Goal: Information Seeking & Learning: Learn about a topic

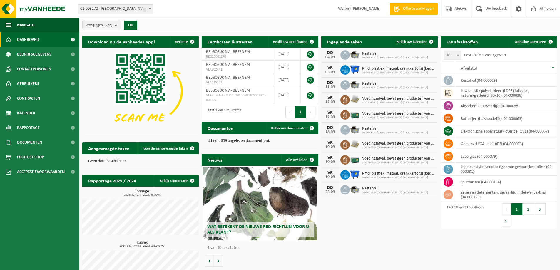
click at [33, 40] on span "Dashboard" at bounding box center [28, 39] width 22 height 15
click at [29, 128] on span "Rapportage" at bounding box center [28, 127] width 23 height 15
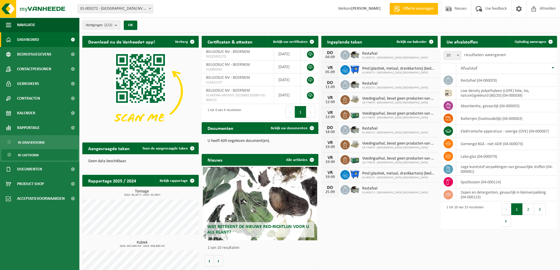
click at [33, 153] on span "In lijstvorm" at bounding box center [28, 155] width 21 height 11
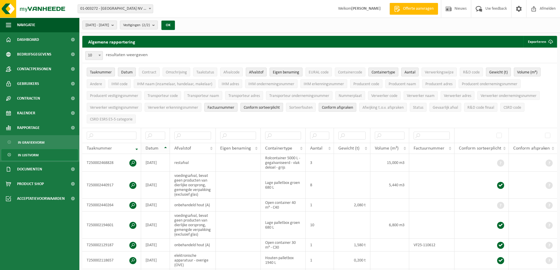
click at [155, 148] on span "Datum" at bounding box center [151, 148] width 13 height 5
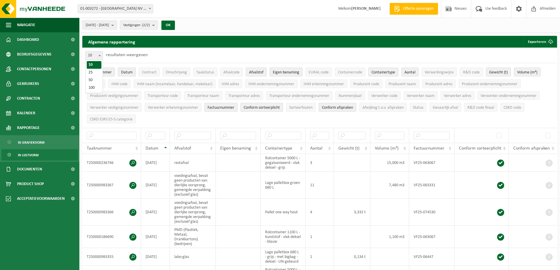
click at [99, 56] on b at bounding box center [99, 55] width 2 height 1
select select "100"
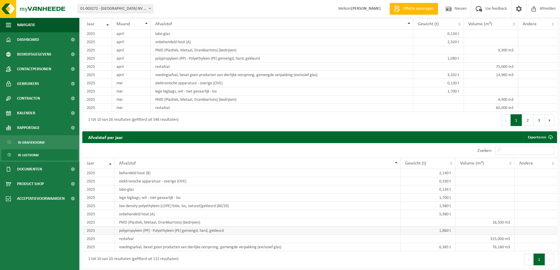
scroll to position [1410, 0]
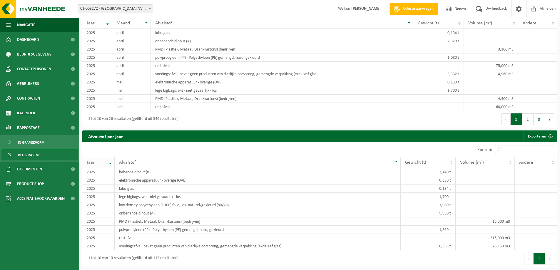
click at [111, 157] on th "Jaar" at bounding box center [98, 162] width 32 height 11
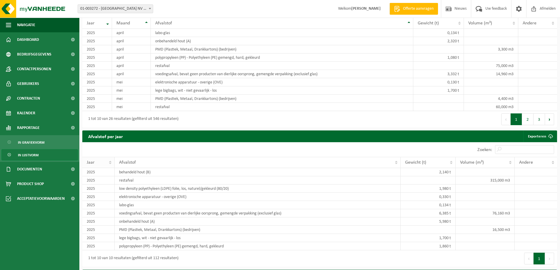
click at [109, 157] on th "Jaar" at bounding box center [98, 162] width 32 height 11
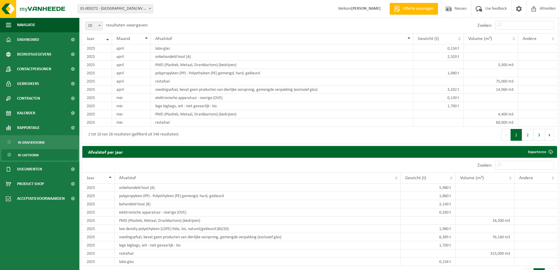
scroll to position [1381, 0]
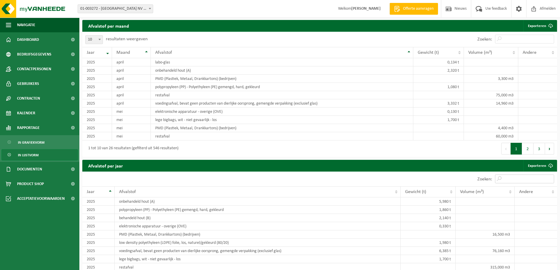
click at [520, 175] on input "Zoeken:" at bounding box center [524, 179] width 59 height 9
type input "2024"
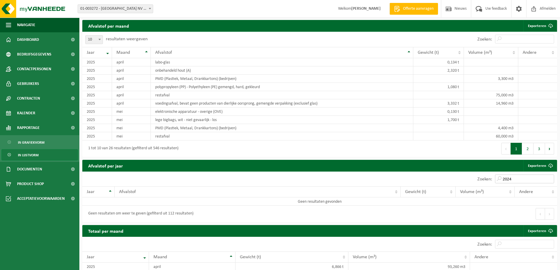
click at [550, 175] on input "2024" at bounding box center [524, 179] width 59 height 9
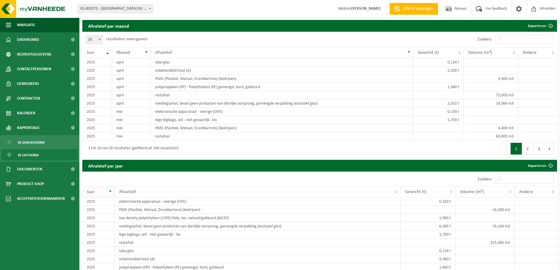
click at [110, 186] on th "Jaar" at bounding box center [98, 191] width 32 height 11
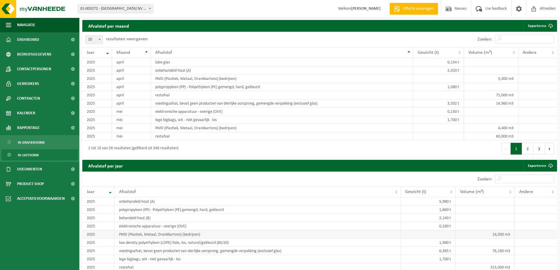
scroll to position [1410, 0]
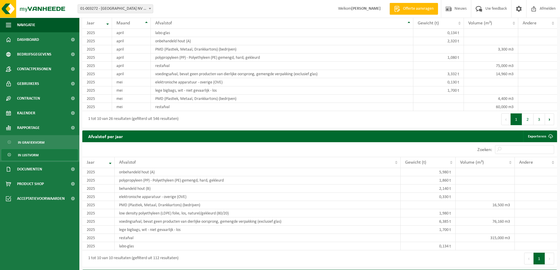
click at [549, 253] on button "Volgende" at bounding box center [549, 259] width 9 height 12
click at [539, 253] on button "1" at bounding box center [538, 259] width 11 height 12
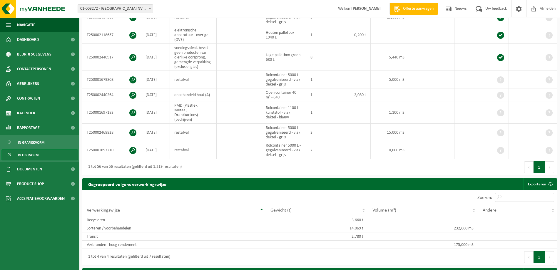
scroll to position [1132, 0]
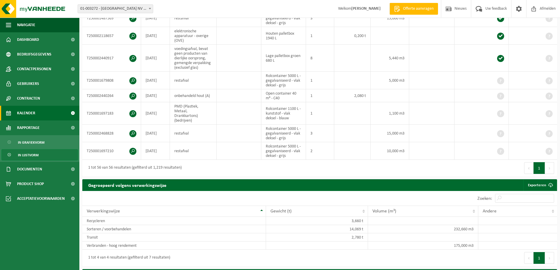
click at [30, 112] on span "Kalender" at bounding box center [26, 113] width 18 height 15
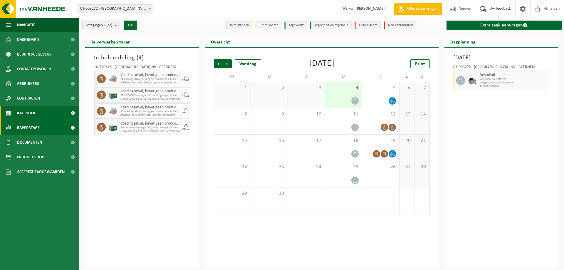
click at [26, 129] on span "Rapportage" at bounding box center [28, 127] width 23 height 15
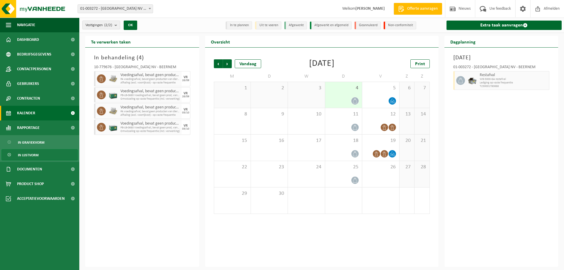
click at [39, 156] on link "In lijstvorm" at bounding box center [39, 154] width 76 height 11
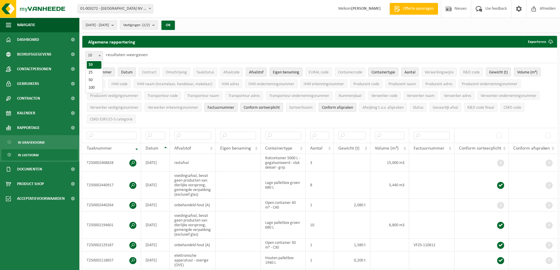
click at [101, 56] on span at bounding box center [100, 55] width 6 height 8
select select "100"
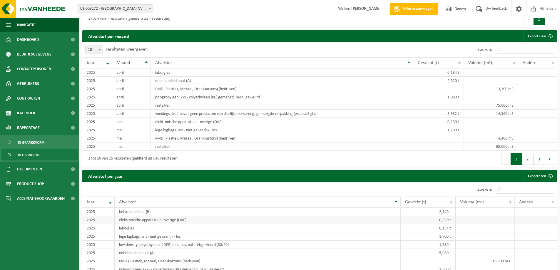
scroll to position [1381, 0]
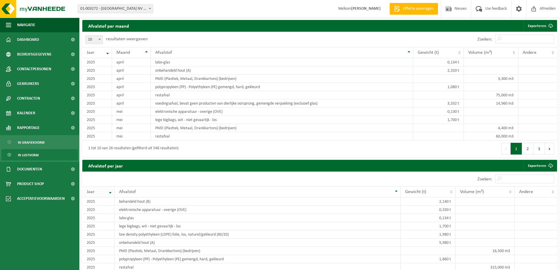
click at [110, 186] on th "Jaar" at bounding box center [98, 191] width 32 height 11
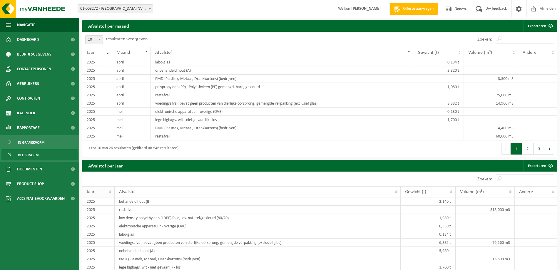
click at [110, 186] on th "Jaar" at bounding box center [98, 191] width 32 height 11
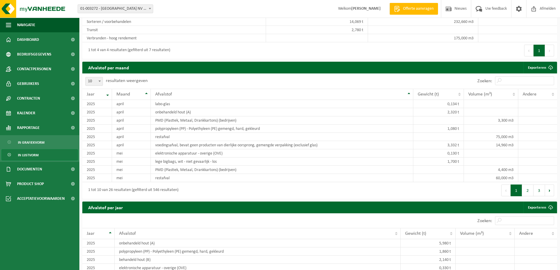
scroll to position [1337, 0]
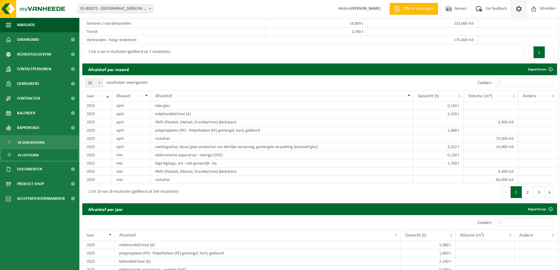
click at [519, 9] on span at bounding box center [518, 8] width 9 height 17
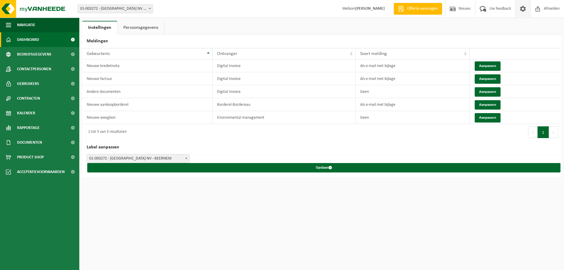
click at [32, 38] on span "Dashboard" at bounding box center [28, 39] width 22 height 15
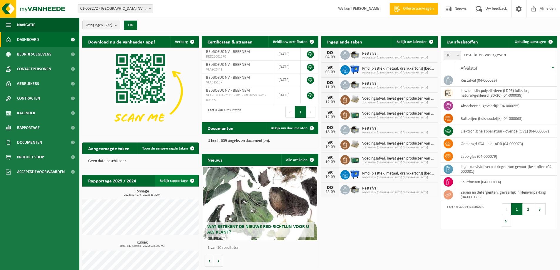
click at [170, 180] on link "Bekijk rapportage" at bounding box center [176, 181] width 43 height 12
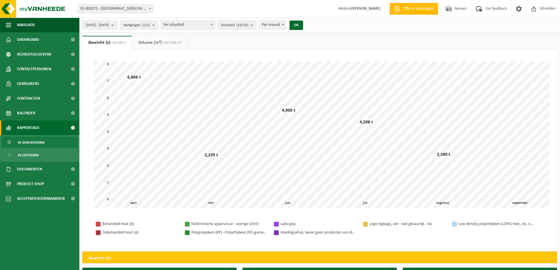
click at [117, 24] on b "submit" at bounding box center [113, 25] width 5 height 8
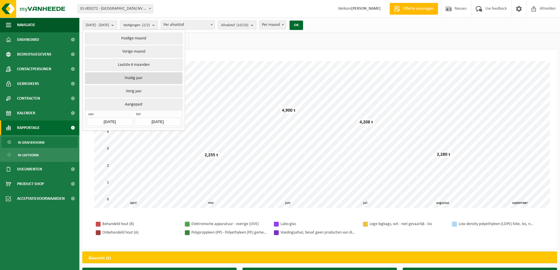
scroll to position [29, 0]
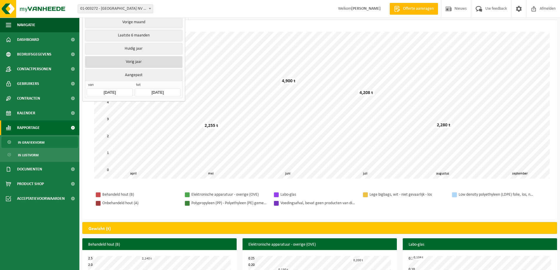
click at [139, 60] on button "Vorig jaar" at bounding box center [133, 62] width 97 height 12
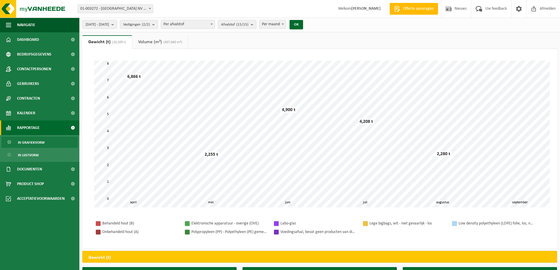
scroll to position [0, 0]
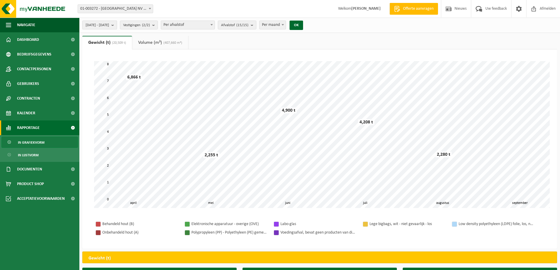
click at [117, 24] on b "submit" at bounding box center [113, 25] width 5 height 8
click at [157, 25] on b "submit" at bounding box center [154, 25] width 5 height 8
click at [256, 24] on b "submit" at bounding box center [253, 25] width 5 height 8
click at [286, 25] on span at bounding box center [283, 25] width 6 height 8
select select "3"
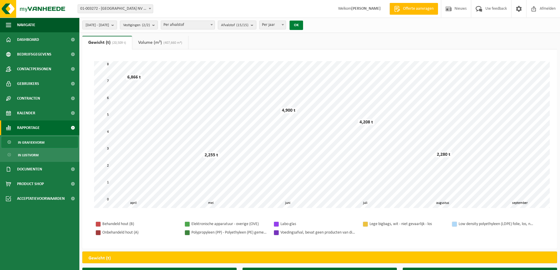
click at [303, 25] on button "OK" at bounding box center [296, 25] width 14 height 9
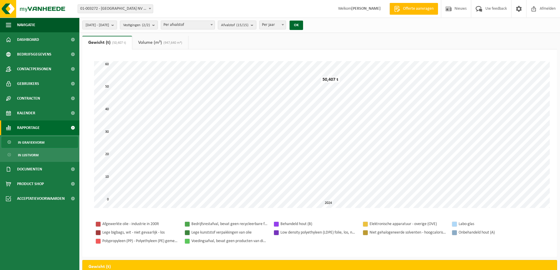
click at [162, 44] on link "Volume (m³) (947,640 m³)" at bounding box center [160, 43] width 56 height 14
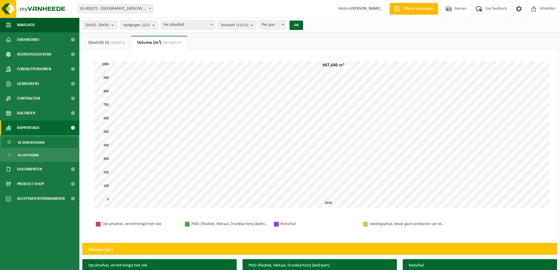
click at [92, 46] on link "Gewicht (t) (50,407 t)" at bounding box center [106, 43] width 48 height 14
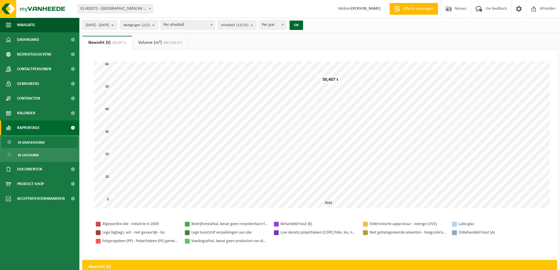
click at [256, 25] on b "submit" at bounding box center [253, 25] width 5 height 8
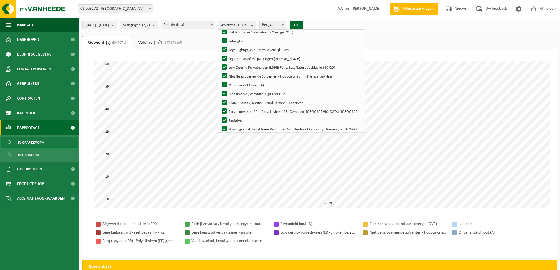
scroll to position [61, 0]
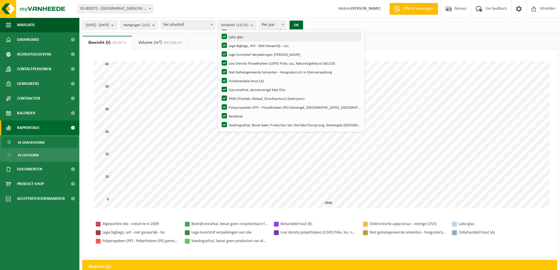
click at [241, 37] on label "Labo-glas" at bounding box center [290, 36] width 140 height 9
click at [219, 32] on input "Labo-glas" at bounding box center [219, 32] width 0 height 0
checkbox input "false"
click at [239, 44] on label "Lege Bigbags, Wit - Niet Gevaarlijk - Los" at bounding box center [290, 45] width 140 height 9
click at [219, 41] on input "Lege Bigbags, Wit - Niet Gevaarlijk - Los" at bounding box center [219, 41] width 0 height 0
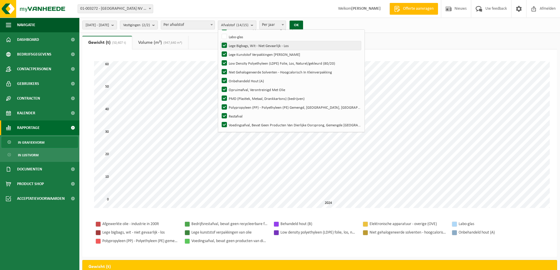
checkbox input "false"
click at [241, 56] on label "Lege Kunststof Verpakkingen Van Olie" at bounding box center [290, 54] width 140 height 9
click at [219, 50] on input "Lege Kunststof Verpakkingen Van Olie" at bounding box center [219, 50] width 0 height 0
checkbox input "false"
drag, startPoint x: 240, startPoint y: 63, endPoint x: 243, endPoint y: 72, distance: 10.2
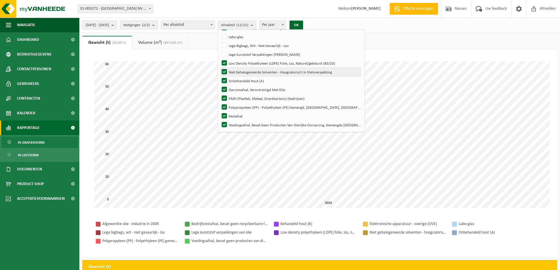
click at [241, 64] on label "Low Density Polyethyleen (LDPE) Folie, Los, Naturel/gekleurd (80/20)" at bounding box center [290, 63] width 140 height 9
click at [219, 59] on input "Low Density Polyethyleen (LDPE) Folie, Los, Naturel/gekleurd (80/20)" at bounding box center [219, 58] width 0 height 0
checkbox input "false"
click at [240, 72] on label "Niet Gehalogeneerde Solventen - Hoogcalorisch In Kleinverpakking" at bounding box center [290, 72] width 140 height 9
click at [219, 68] on input "Niet Gehalogeneerde Solventen - Hoogcalorisch In Kleinverpakking" at bounding box center [219, 67] width 0 height 0
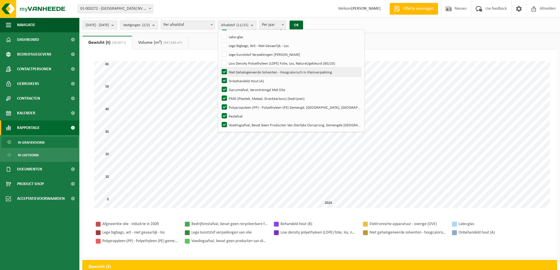
checkbox input "false"
drag, startPoint x: 239, startPoint y: 78, endPoint x: 240, endPoint y: 83, distance: 4.4
click at [240, 81] on label "Onbehandeld Hout (A)" at bounding box center [290, 80] width 140 height 9
click at [219, 76] on input "Onbehandeld Hout (A)" at bounding box center [219, 76] width 0 height 0
checkbox input "false"
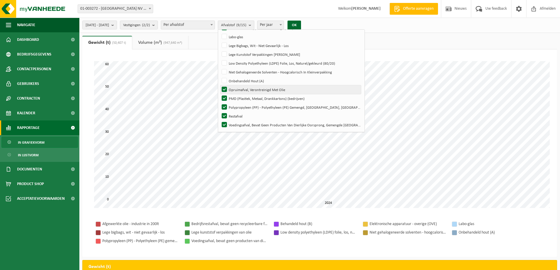
click at [241, 89] on label "Opruimafval, Verontreinigd Met Olie" at bounding box center [290, 89] width 140 height 9
click at [219, 85] on input "Opruimafval, Verontreinigd Met Olie" at bounding box center [219, 85] width 0 height 0
checkbox input "false"
click at [239, 98] on label "PMD (Plastiek, Metaal, Drankkartons) (bedrijven)" at bounding box center [290, 98] width 140 height 9
click at [219, 94] on input "PMD (Plastiek, Metaal, Drankkartons) (bedrijven)" at bounding box center [219, 94] width 0 height 0
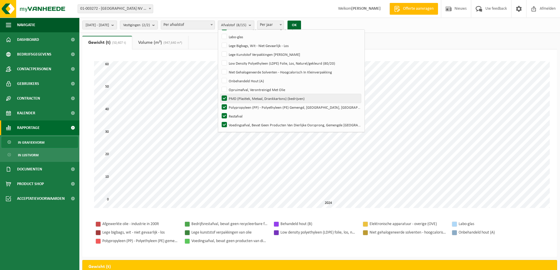
checkbox input "false"
click at [239, 109] on label "Polypropyleen (PP) - Polyethyleen (PE) Gemengd, Hard, Gekleurd" at bounding box center [290, 107] width 140 height 9
click at [219, 103] on input "Polypropyleen (PP) - Polyethyleen (PE) Gemengd, Hard, Gekleurd" at bounding box center [219, 103] width 0 height 0
checkbox input "false"
click at [239, 126] on label "Voedingsafval, Bevat Geen Producten Van Dierlijke Oorsprong, Gemengde Verpakkin…" at bounding box center [290, 124] width 140 height 9
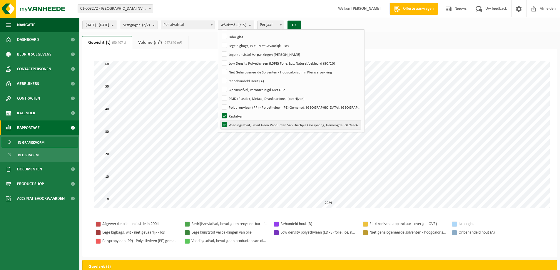
click at [219, 120] on input "Voedingsafval, Bevat Geen Producten Van Dierlijke Oorsprong, Gemengde Verpakkin…" at bounding box center [219, 120] width 0 height 0
checkbox input "false"
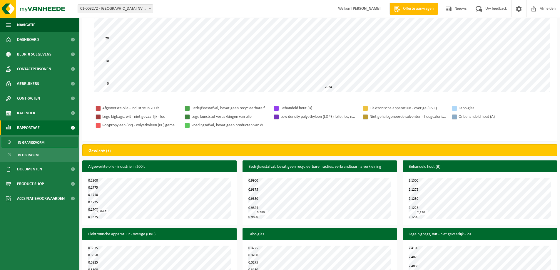
scroll to position [0, 0]
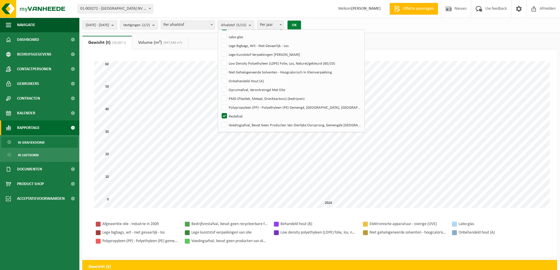
click at [301, 26] on button "OK" at bounding box center [294, 25] width 14 height 9
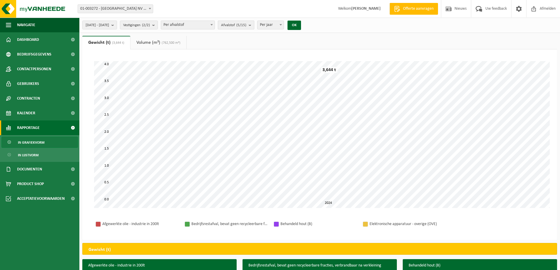
click at [254, 25] on b "submit" at bounding box center [251, 25] width 5 height 8
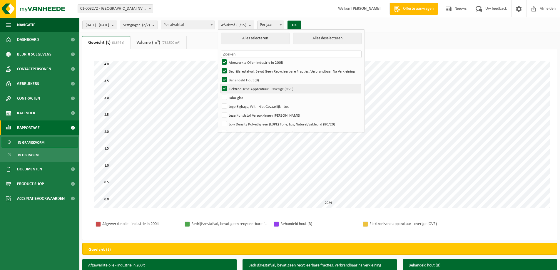
drag, startPoint x: 241, startPoint y: 89, endPoint x: 241, endPoint y: 81, distance: 8.2
click at [241, 87] on label "Elektronische Apparatuur - Overige (OVE)" at bounding box center [290, 88] width 140 height 9
click at [219, 84] on input "Elektronische Apparatuur - Overige (OVE)" at bounding box center [219, 84] width 0 height 0
checkbox input "false"
drag, startPoint x: 241, startPoint y: 79, endPoint x: 243, endPoint y: 71, distance: 8.2
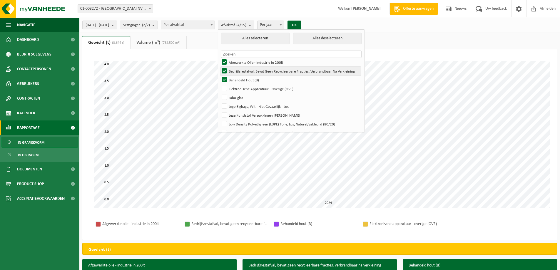
click at [241, 78] on label "Behandeld Hout (B)" at bounding box center [290, 80] width 140 height 9
click at [219, 76] on input "Behandeld Hout (B)" at bounding box center [219, 75] width 0 height 0
checkbox input "false"
click at [243, 71] on label "Bedrijfsrestafval, Bevat Geen Recycleerbare Fracties, Verbrandbaar Na Verkleini…" at bounding box center [290, 71] width 140 height 9
click at [219, 67] on input "Bedrijfsrestafval, Bevat Geen Recycleerbare Fracties, Verbrandbaar Na Verkleini…" at bounding box center [219, 66] width 0 height 0
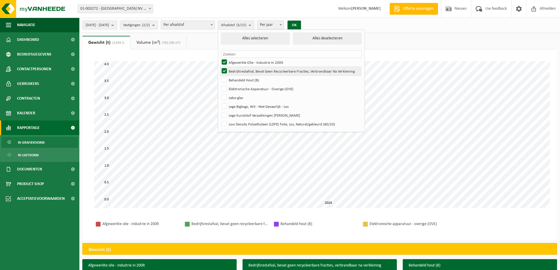
checkbox input "false"
click at [240, 61] on label "Afgewerkte Olie - Industrie In 200lt" at bounding box center [290, 62] width 140 height 9
click at [219, 58] on input "Afgewerkte Olie - Industrie In 200lt" at bounding box center [219, 58] width 0 height 0
checkbox input "false"
click at [301, 23] on button "OK" at bounding box center [294, 25] width 14 height 9
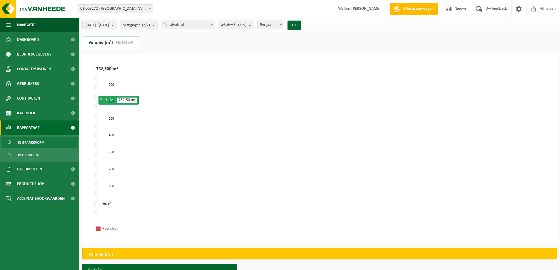
click at [214, 24] on span at bounding box center [212, 25] width 6 height 8
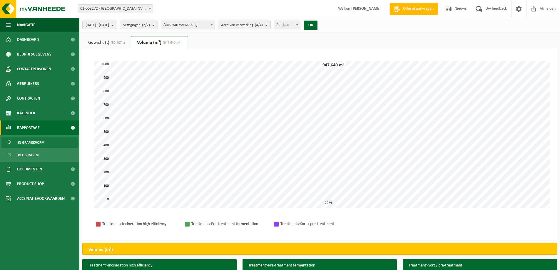
click at [91, 42] on link "Gewicht (t) (50,407 t)" at bounding box center [106, 43] width 48 height 14
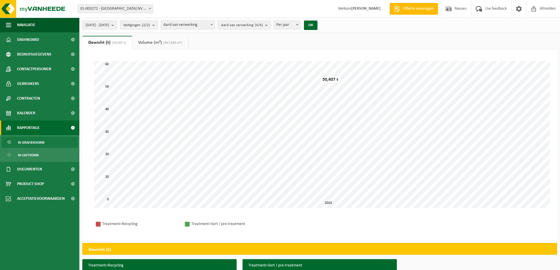
click at [213, 24] on b at bounding box center [211, 24] width 2 height 1
drag, startPoint x: 280, startPoint y: 55, endPoint x: 285, endPoint y: 34, distance: 21.8
click at [280, 55] on div "Even geduld. Door de grote hoeveelheid gegevens duurt het laden even. 0 60 10 2…" at bounding box center [319, 144] width 474 height 191
click at [270, 25] on b "submit" at bounding box center [267, 25] width 5 height 8
click at [173, 47] on link "Volume (m³) (947,640 m³)" at bounding box center [160, 43] width 56 height 14
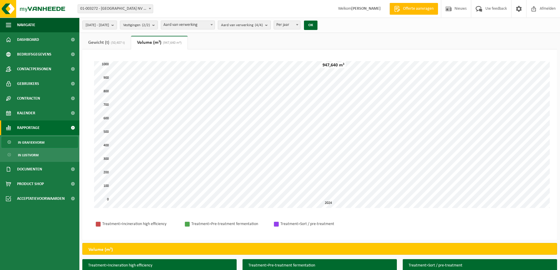
click at [270, 24] on b "submit" at bounding box center [267, 25] width 5 height 8
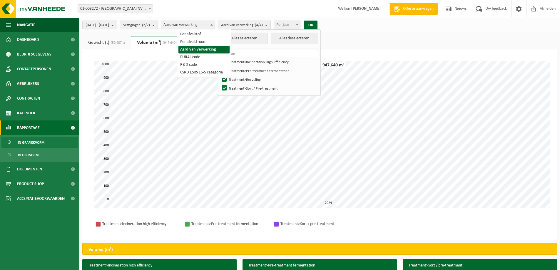
click at [213, 24] on span "Aard van verwerking" at bounding box center [187, 25] width 53 height 8
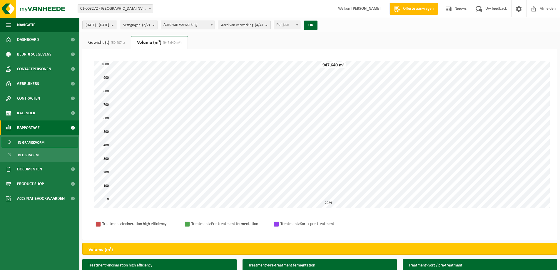
click at [157, 25] on b "submit" at bounding box center [154, 25] width 5 height 8
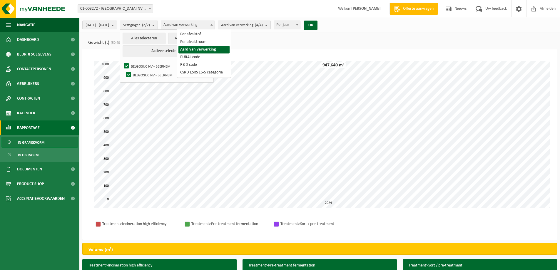
click at [214, 25] on span at bounding box center [212, 25] width 6 height 8
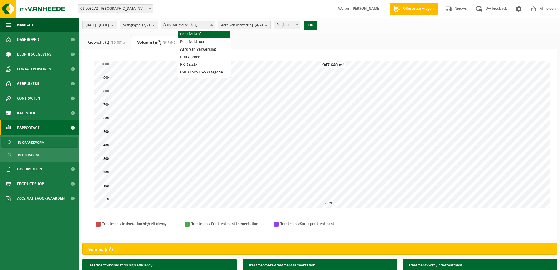
select select "1"
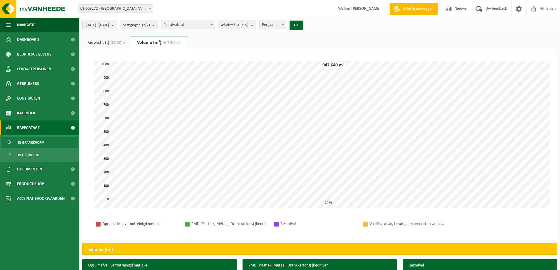
click at [256, 26] on b "submit" at bounding box center [253, 25] width 5 height 8
click at [120, 41] on span "(50,407 t)" at bounding box center [117, 43] width 16 height 4
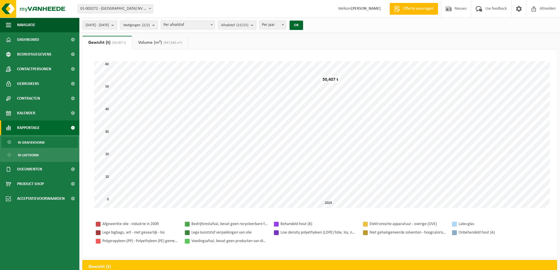
click at [182, 40] on link "Volume (m³) (947,640 m³)" at bounding box center [160, 43] width 56 height 14
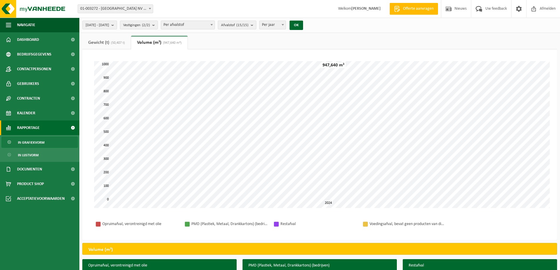
click at [121, 44] on span "(50,407 t)" at bounding box center [117, 43] width 16 height 4
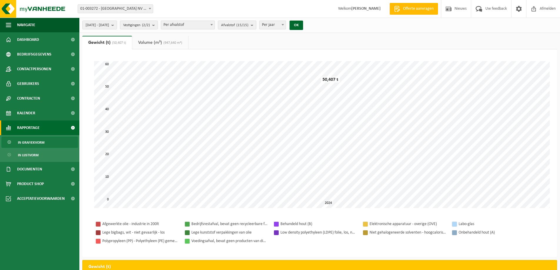
click at [150, 43] on link "Volume (m³) (947,640 m³)" at bounding box center [160, 43] width 56 height 14
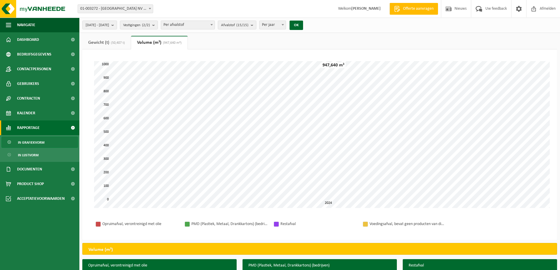
drag, startPoint x: 107, startPoint y: 42, endPoint x: 118, endPoint y: 37, distance: 11.7
click at [107, 41] on link "Gewicht (t) (50,407 t)" at bounding box center [106, 43] width 48 height 14
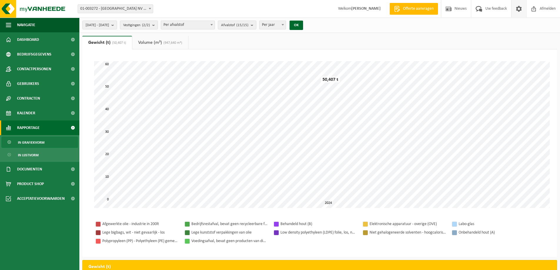
click at [517, 9] on span at bounding box center [518, 8] width 9 height 17
drag, startPoint x: 217, startPoint y: 61, endPoint x: 280, endPoint y: 54, distance: 62.9
click at [280, 54] on div "Even geduld. Door de grote hoeveelheid gegevens duurt het laden even. 0 60 10 2…" at bounding box center [319, 153] width 474 height 208
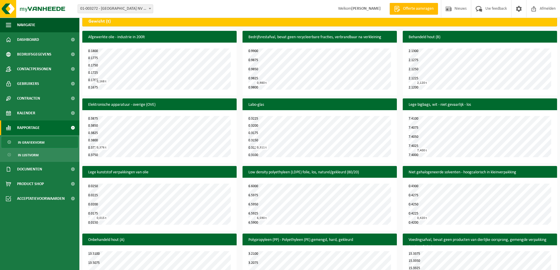
scroll to position [235, 0]
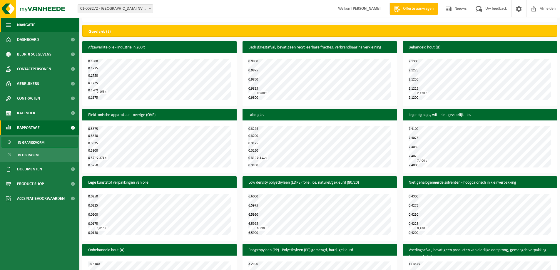
drag, startPoint x: 512, startPoint y: 101, endPoint x: 10, endPoint y: 24, distance: 508.0
click at [10, 24] on span "button" at bounding box center [8, 25] width 5 height 15
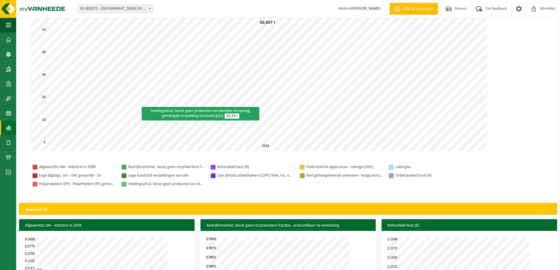
scroll to position [0, 0]
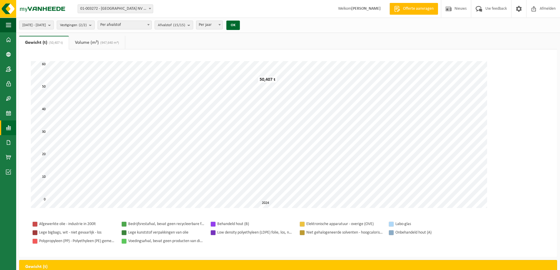
click at [94, 44] on link "Volume (m³) (947,640 m³)" at bounding box center [97, 43] width 56 height 14
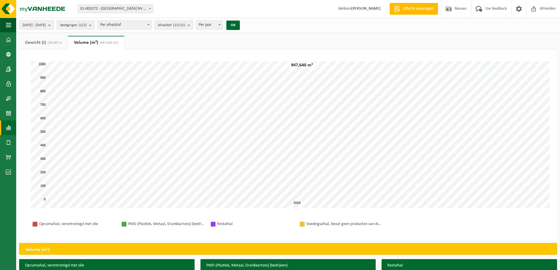
click at [43, 41] on link "Gewicht (t) (50,407 t)" at bounding box center [43, 43] width 48 height 14
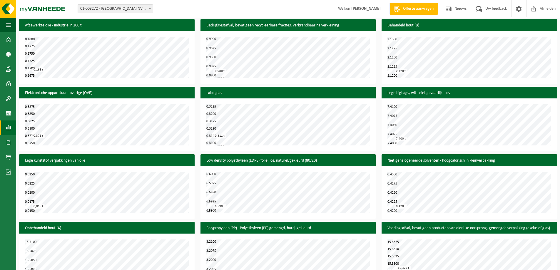
scroll to position [220, 0]
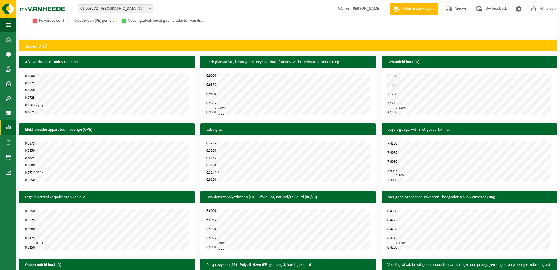
click at [174, 63] on h3 "Afgewerkte olie - industrie in 200lt" at bounding box center [106, 62] width 175 height 13
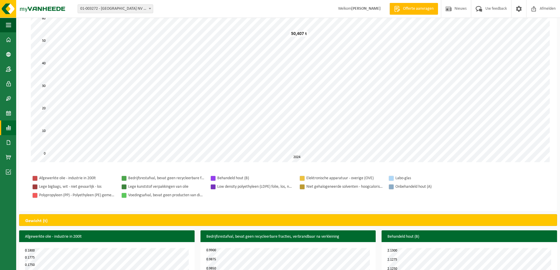
scroll to position [0, 0]
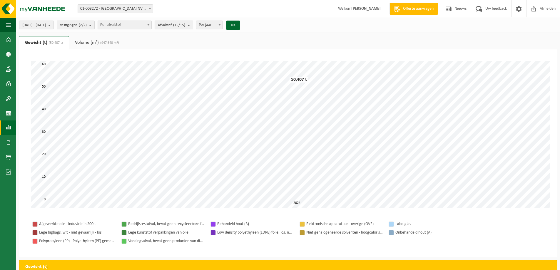
click at [95, 40] on link "Volume (m³) (947,640 m³)" at bounding box center [97, 43] width 56 height 14
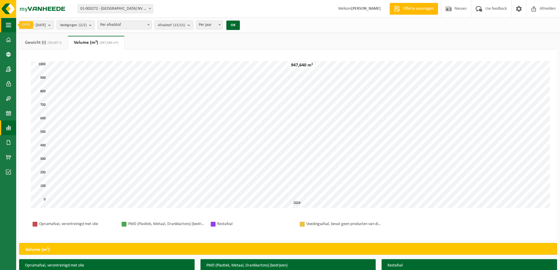
click at [9, 25] on span "button" at bounding box center [8, 25] width 5 height 15
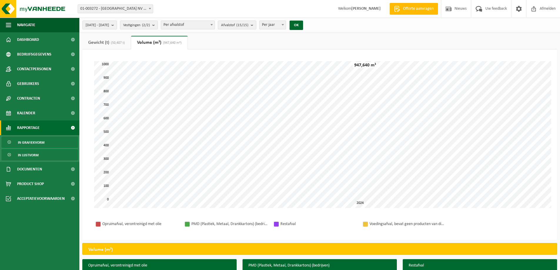
click at [27, 153] on span "In lijstvorm" at bounding box center [28, 155] width 21 height 11
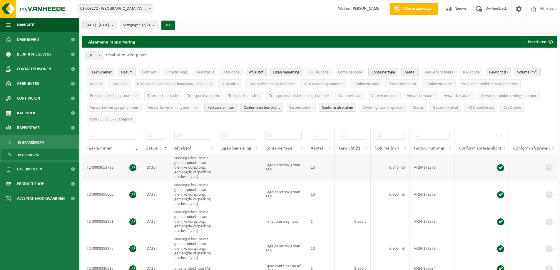
click at [395, 167] on td "8,840 m3" at bounding box center [389, 167] width 38 height 27
click at [133, 166] on span at bounding box center [132, 167] width 7 height 7
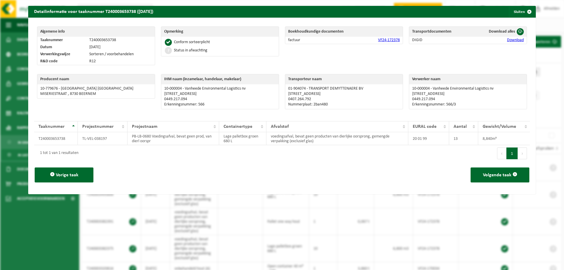
click at [508, 155] on button "1" at bounding box center [511, 153] width 11 height 12
click at [524, 10] on span "button" at bounding box center [530, 12] width 12 height 12
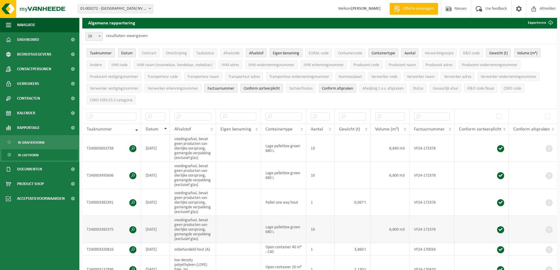
scroll to position [29, 0]
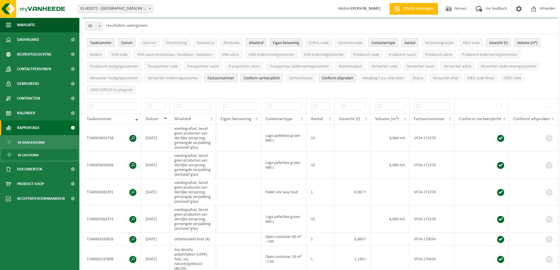
click at [29, 126] on span "Rapportage" at bounding box center [28, 127] width 23 height 15
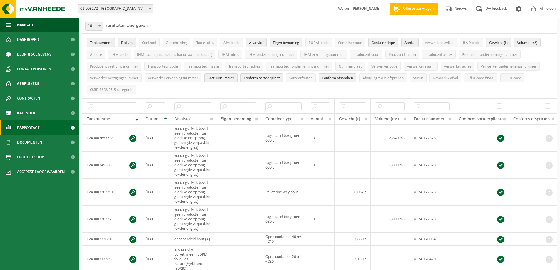
click at [31, 124] on span "Rapportage" at bounding box center [28, 127] width 23 height 15
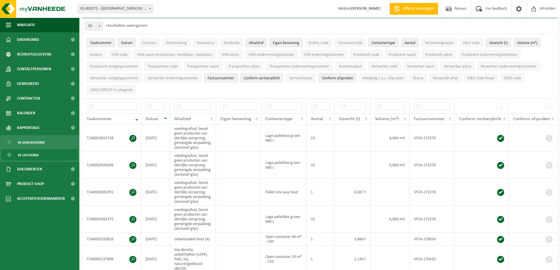
click at [26, 155] on span "In lijstvorm" at bounding box center [28, 155] width 21 height 11
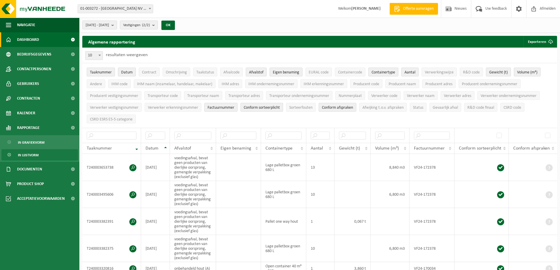
click at [24, 40] on span "Dashboard" at bounding box center [28, 39] width 22 height 15
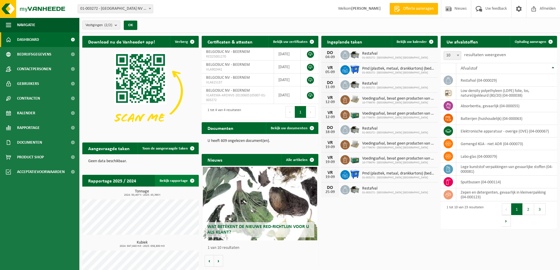
click at [172, 181] on link "Bekijk rapportage" at bounding box center [176, 181] width 43 height 12
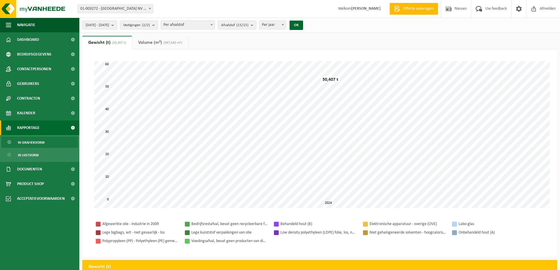
click at [25, 127] on span "Rapportage" at bounding box center [28, 127] width 23 height 15
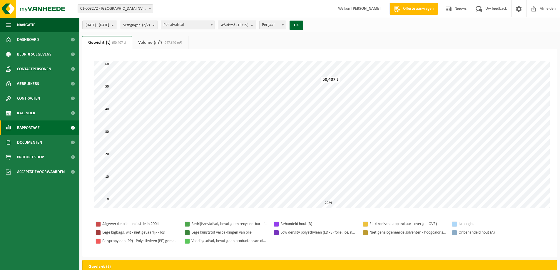
click at [25, 127] on span "Rapportage" at bounding box center [28, 127] width 23 height 15
click at [28, 156] on span "In lijstvorm" at bounding box center [28, 155] width 21 height 11
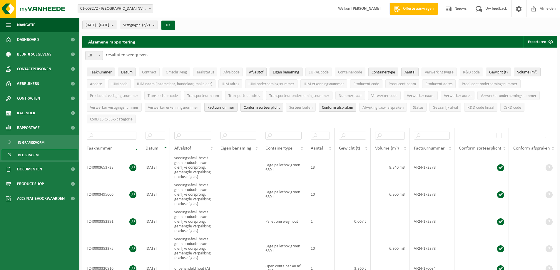
click at [219, 108] on span "Factuurnummer" at bounding box center [220, 107] width 27 height 4
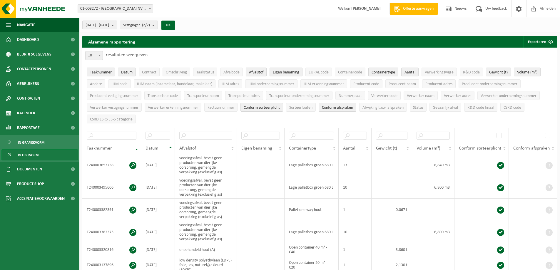
click at [260, 71] on span "Afvalstof" at bounding box center [256, 72] width 14 height 4
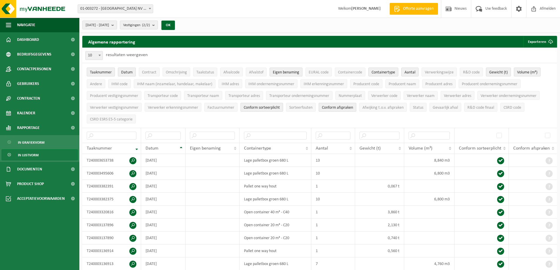
click at [128, 72] on span "Datum" at bounding box center [126, 72] width 11 height 4
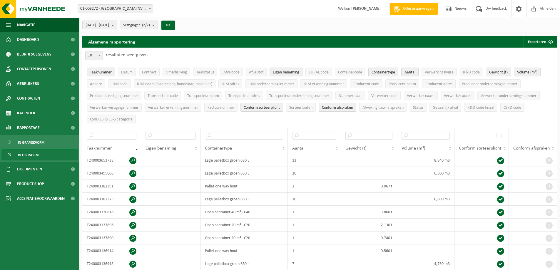
click at [29, 155] on span "In lijstvorm" at bounding box center [28, 155] width 21 height 11
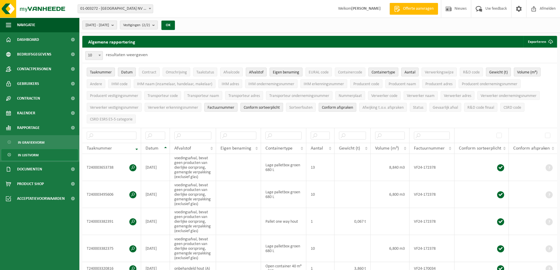
click at [104, 24] on span "[DATE] - [DATE]" at bounding box center [97, 25] width 24 height 9
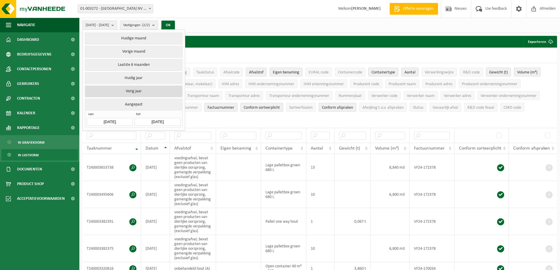
click at [129, 91] on button "Vorig jaar" at bounding box center [133, 91] width 97 height 12
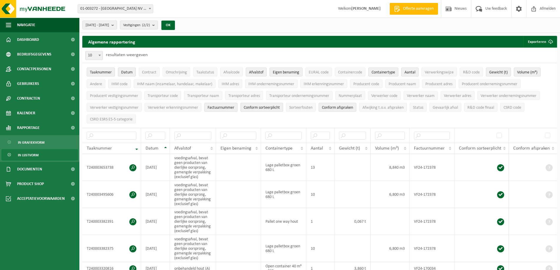
click at [41, 156] on link "In lijstvorm" at bounding box center [39, 154] width 76 height 11
click at [258, 72] on span "Afvalstof" at bounding box center [256, 72] width 14 height 4
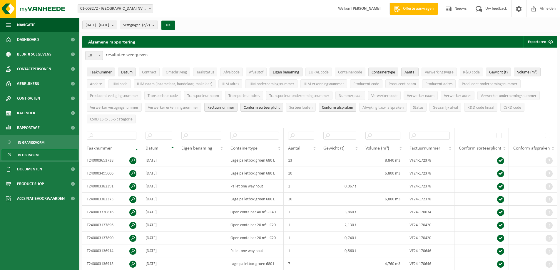
click at [137, 7] on span "01-003272 - [GEOGRAPHIC_DATA] NV - BEERNEM" at bounding box center [115, 9] width 75 height 8
click at [206, 9] on div "Vestiging: 01-003272 - BELGOSUC NV - BEERNEM 10-779676 - BELGOSUC NV - BEERNEM …" at bounding box center [280, 9] width 560 height 18
click at [134, 9] on span "01-003272 - [GEOGRAPHIC_DATA] NV - BEERNEM" at bounding box center [115, 9] width 75 height 8
select select "25404"
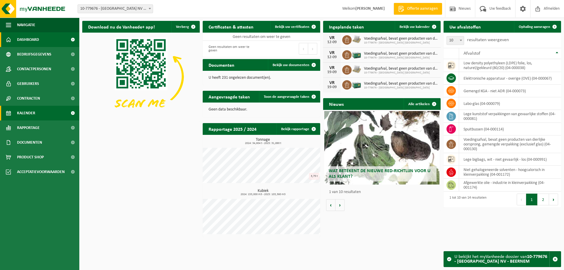
click at [25, 114] on span "Kalender" at bounding box center [26, 113] width 18 height 15
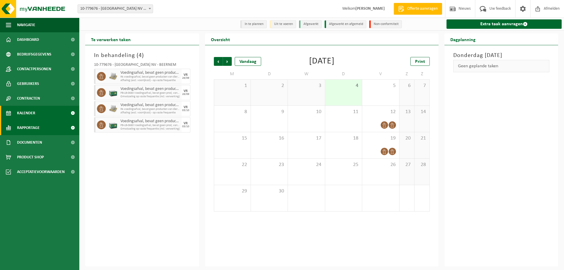
click at [28, 126] on span "Rapportage" at bounding box center [28, 127] width 23 height 15
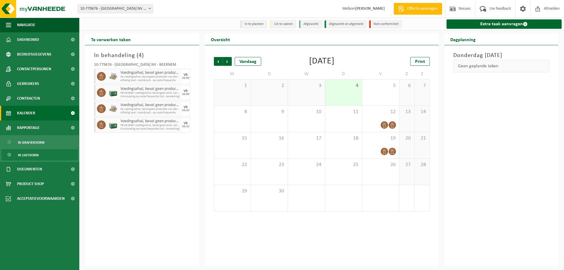
click at [28, 156] on span "In lijstvorm" at bounding box center [28, 155] width 21 height 11
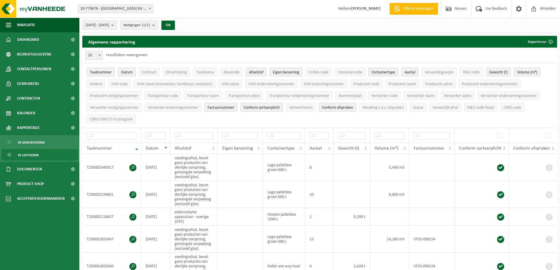
click at [504, 70] on span "Gewicht (t)" at bounding box center [498, 72] width 19 height 4
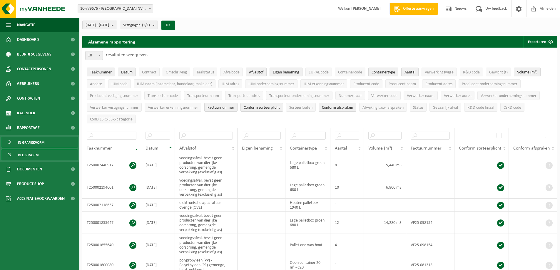
click at [41, 141] on span "In grafiekvorm" at bounding box center [31, 142] width 26 height 11
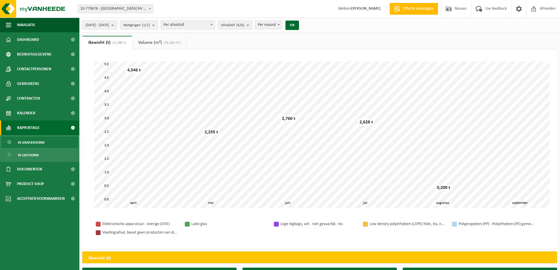
click at [117, 24] on b "submit" at bounding box center [113, 25] width 5 height 8
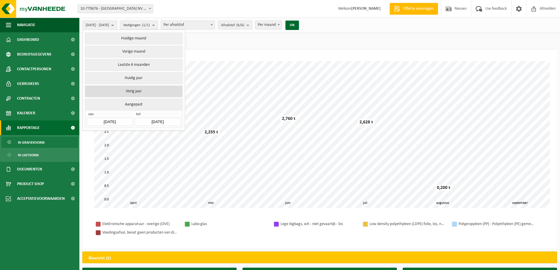
click at [146, 91] on button "Vorig jaar" at bounding box center [133, 91] width 97 height 12
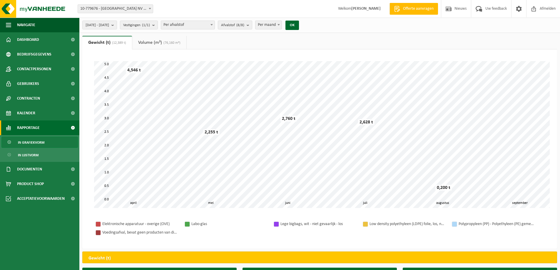
click at [175, 43] on span "(76,160 m³)" at bounding box center [171, 43] width 19 height 4
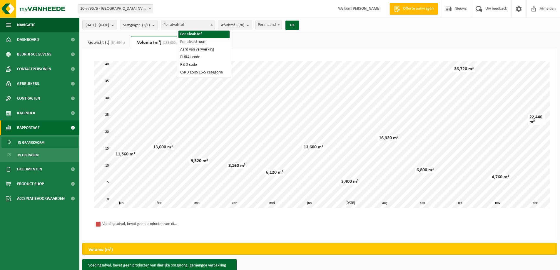
click at [213, 25] on b at bounding box center [211, 24] width 2 height 1
click at [252, 24] on b "submit" at bounding box center [248, 25] width 5 height 8
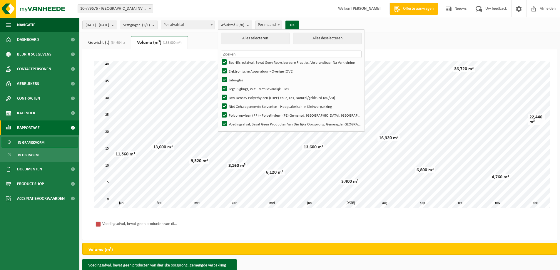
click at [111, 42] on span "(34,604 t)" at bounding box center [117, 43] width 16 height 4
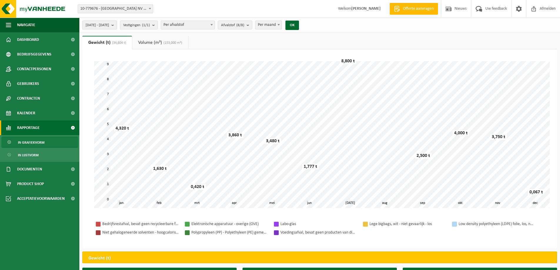
click at [117, 25] on b "submit" at bounding box center [113, 25] width 5 height 8
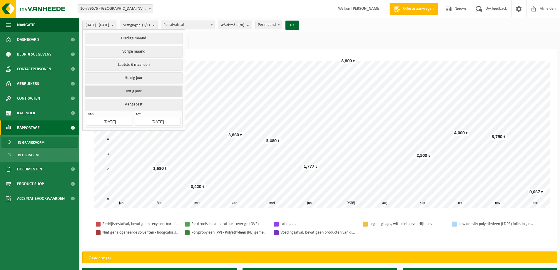
click at [145, 89] on button "Vorig jaar" at bounding box center [133, 91] width 97 height 12
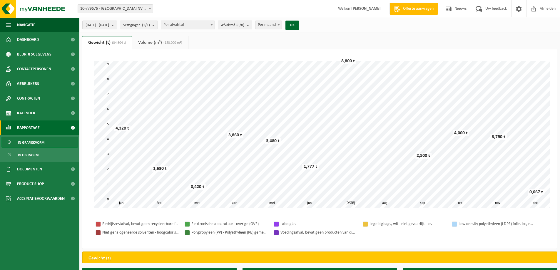
click at [148, 9] on span at bounding box center [150, 9] width 6 height 8
select select "174"
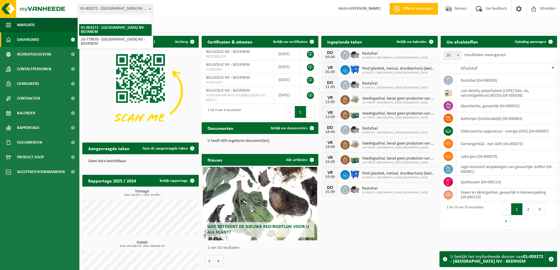
click at [150, 9] on b at bounding box center [150, 8] width 2 height 1
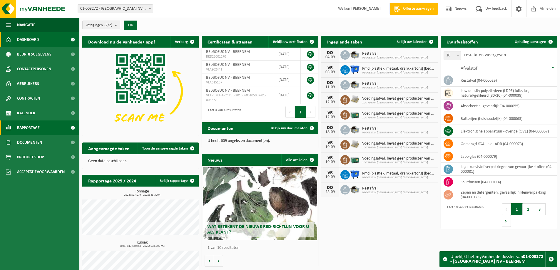
click at [31, 126] on span "Rapportage" at bounding box center [28, 127] width 23 height 15
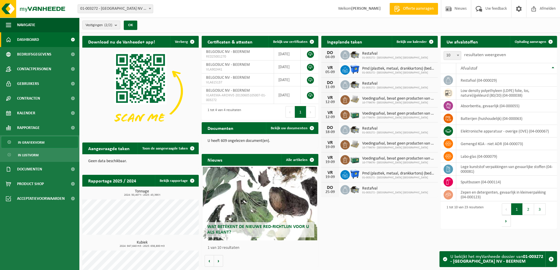
click at [31, 142] on span "In grafiekvorm" at bounding box center [31, 142] width 26 height 11
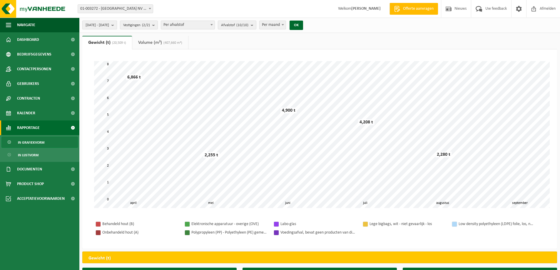
click at [117, 26] on button "[DATE] - [DATE]" at bounding box center [99, 25] width 35 height 9
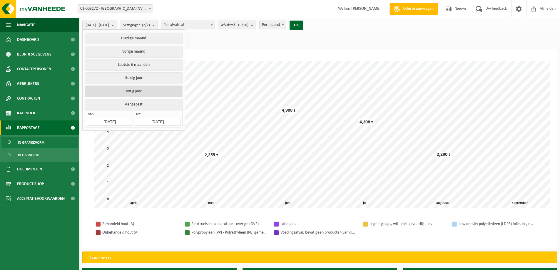
click at [134, 91] on button "Vorig jaar" at bounding box center [133, 91] width 97 height 12
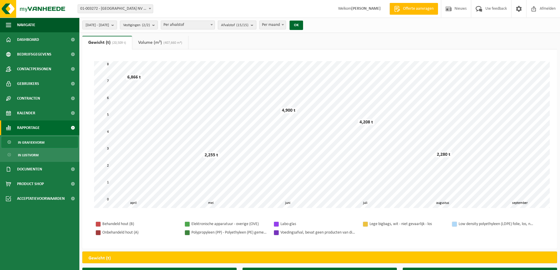
click at [256, 26] on b "submit" at bounding box center [253, 25] width 5 height 8
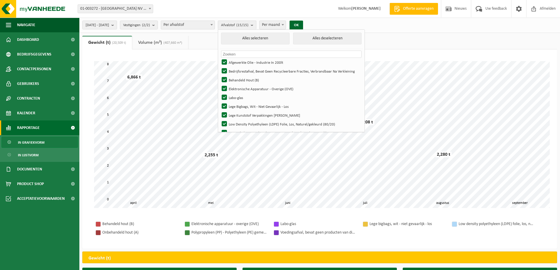
click at [286, 24] on span at bounding box center [283, 25] width 6 height 8
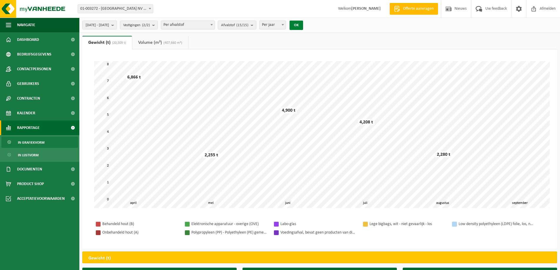
click at [303, 25] on button "OK" at bounding box center [296, 25] width 14 height 9
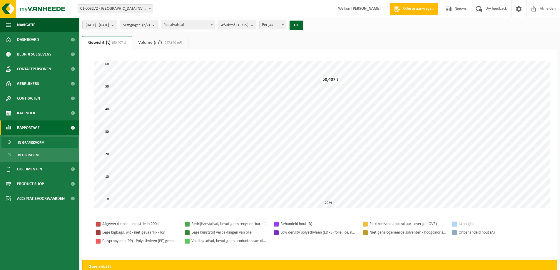
click at [286, 23] on span at bounding box center [283, 25] width 6 height 8
select select "2"
click at [303, 24] on button "OK" at bounding box center [296, 25] width 14 height 9
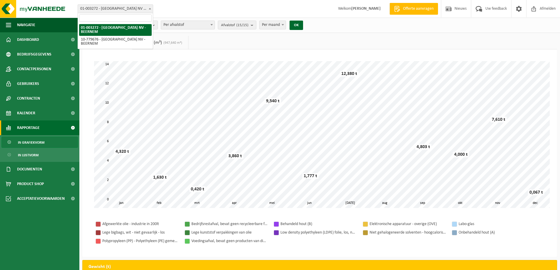
click at [150, 9] on b at bounding box center [150, 8] width 2 height 1
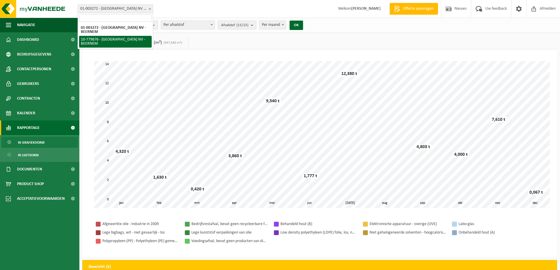
select select "25404"
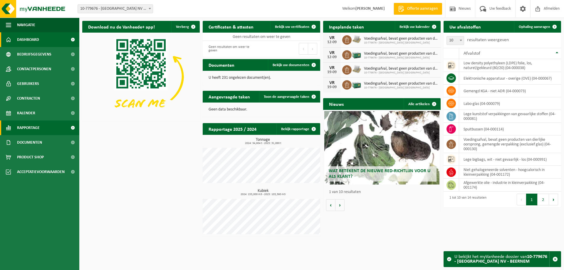
click at [30, 127] on span "Rapportage" at bounding box center [28, 127] width 23 height 15
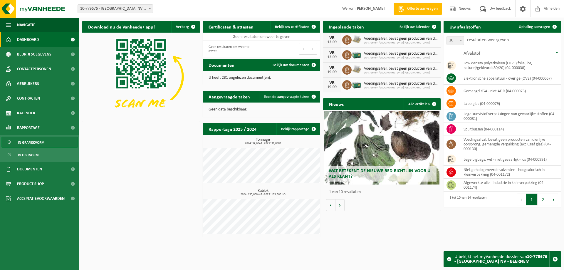
click at [40, 143] on span "In grafiekvorm" at bounding box center [31, 142] width 26 height 11
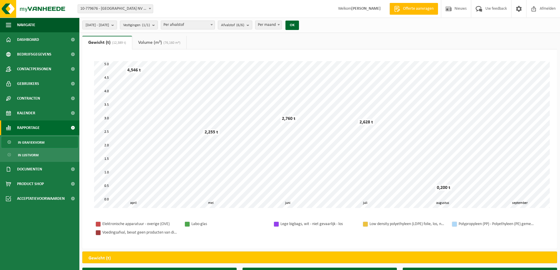
click at [280, 24] on b at bounding box center [278, 24] width 2 height 1
select select "3"
click at [299, 26] on button "OK" at bounding box center [292, 25] width 14 height 9
click at [147, 42] on link "Volume (m³) (76,160 m³)" at bounding box center [159, 43] width 54 height 14
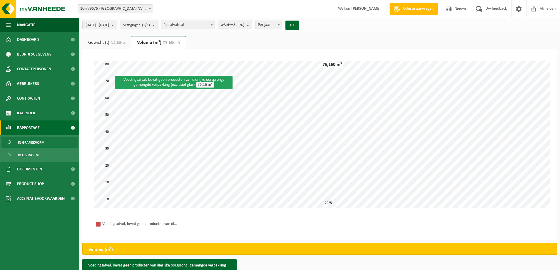
click at [102, 8] on span "10-779676 - [GEOGRAPHIC_DATA] NV - BEERNEM" at bounding box center [115, 9] width 75 height 8
click at [221, 1] on div "Vestiging: 01-003272 - BELGOSUC NV - BEERNEM 10-779676 - BELGOSUC NV - BEERNEM …" at bounding box center [280, 9] width 560 height 18
click at [150, 8] on span at bounding box center [150, 9] width 6 height 8
click at [189, 6] on div "Vestiging: 01-003272 - BELGOSUC NV - BEERNEM 10-779676 - BELGOSUC NV - BEERNEM …" at bounding box center [280, 9] width 560 height 18
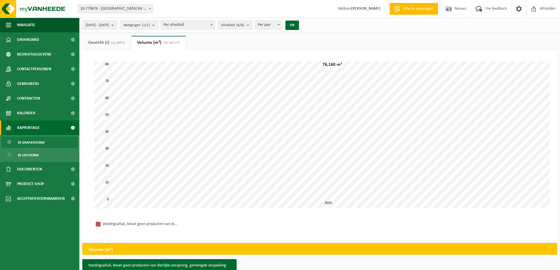
click at [117, 43] on span "(12,389 t)" at bounding box center [117, 43] width 16 height 4
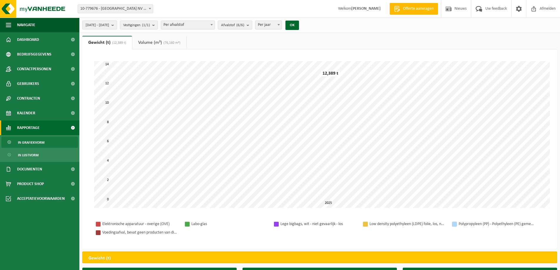
click at [117, 24] on b "submit" at bounding box center [113, 25] width 5 height 8
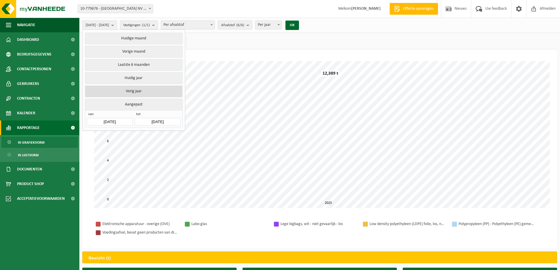
click at [136, 89] on button "Vorig jaar" at bounding box center [133, 91] width 97 height 12
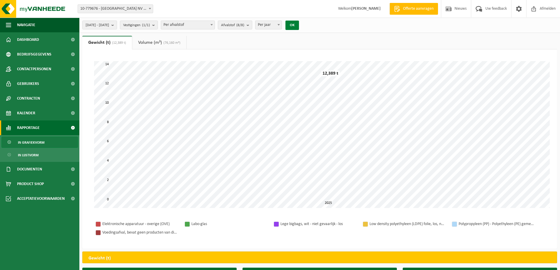
click at [299, 24] on button "OK" at bounding box center [292, 25] width 14 height 9
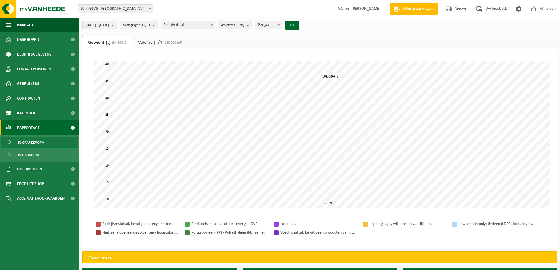
click at [151, 9] on span at bounding box center [150, 9] width 6 height 8
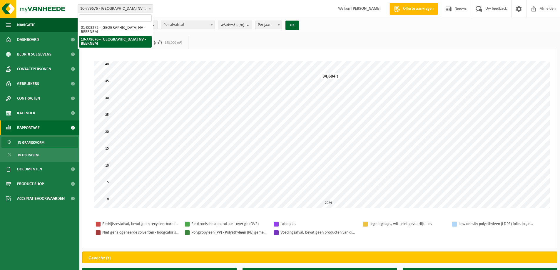
click at [346, 26] on div "2024-01-01 - 2024-12-31 Huidige maand Vorige maand Laatste 6 maanden Huidig jaa…" at bounding box center [319, 25] width 480 height 15
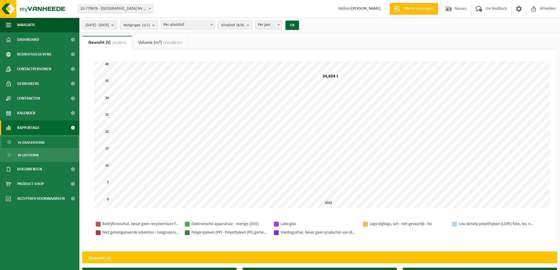
click at [115, 42] on span "(34,604 t)" at bounding box center [118, 43] width 16 height 4
click at [299, 27] on button "OK" at bounding box center [292, 25] width 14 height 9
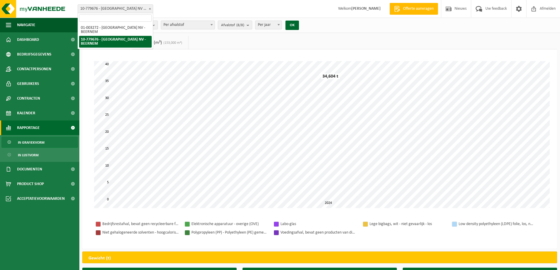
click at [138, 10] on span "10-779676 - [GEOGRAPHIC_DATA] NV - BEERNEM" at bounding box center [115, 9] width 75 height 8
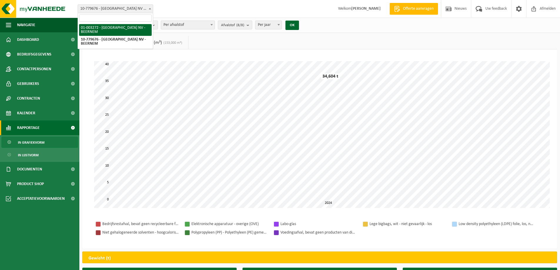
select select "174"
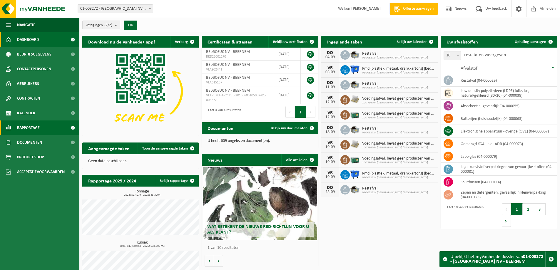
click at [29, 128] on span "Rapportage" at bounding box center [28, 127] width 23 height 15
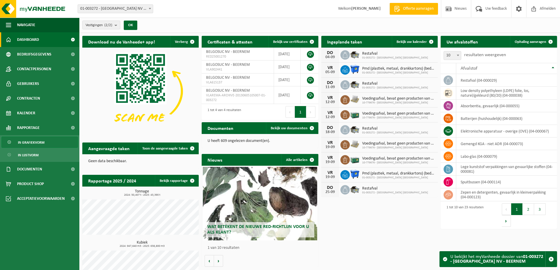
click at [31, 143] on span "In grafiekvorm" at bounding box center [31, 142] width 26 height 11
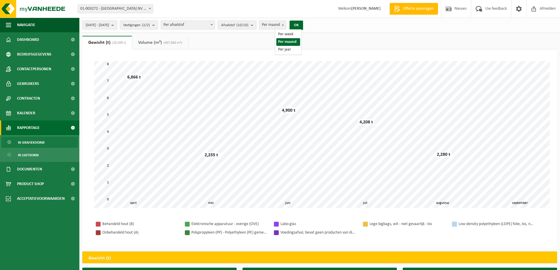
click at [284, 24] on b at bounding box center [282, 24] width 2 height 1
select select "3"
click at [109, 24] on span "[DATE] - [DATE]" at bounding box center [97, 25] width 24 height 9
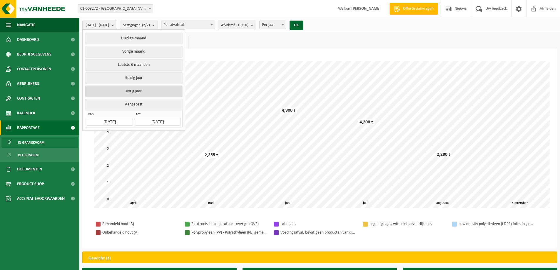
click at [138, 89] on button "Vorig jaar" at bounding box center [133, 91] width 97 height 12
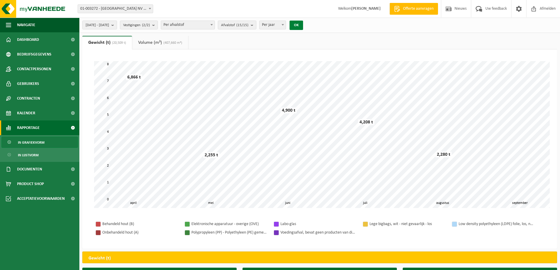
click at [303, 24] on button "OK" at bounding box center [296, 25] width 14 height 9
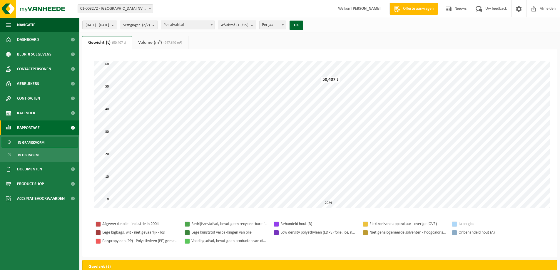
click at [157, 42] on link "Volume (m³) (947,640 m³)" at bounding box center [160, 43] width 56 height 14
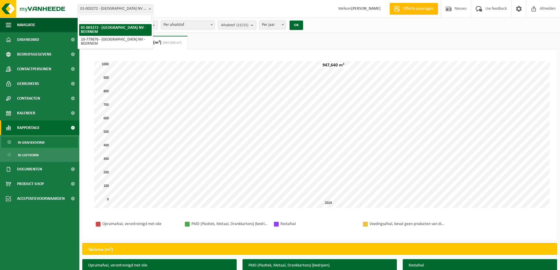
click at [149, 9] on b at bounding box center [150, 8] width 2 height 1
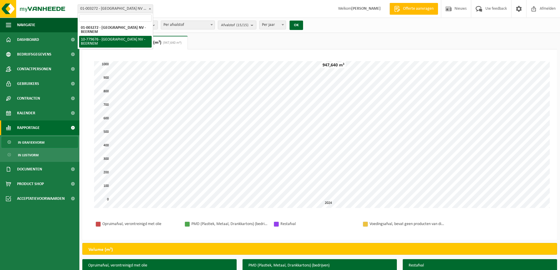
select select "25404"
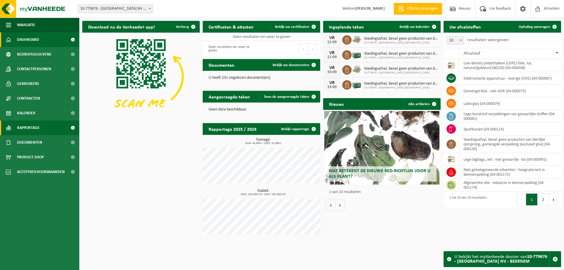
click at [23, 129] on span "Rapportage" at bounding box center [28, 127] width 23 height 15
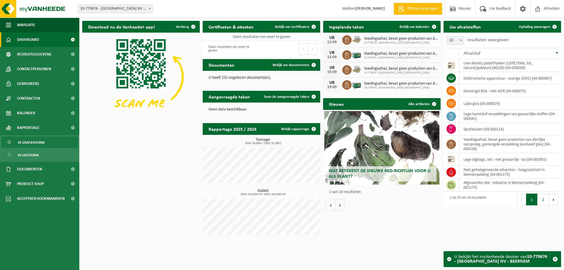
click at [35, 143] on span "In grafiekvorm" at bounding box center [31, 142] width 26 height 11
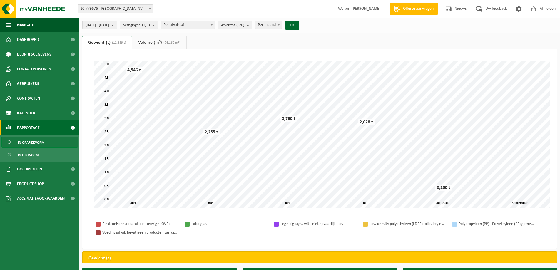
click at [280, 24] on b at bounding box center [278, 24] width 2 height 1
select select "3"
click at [109, 24] on span "2025-04-01 - 2025-09-04" at bounding box center [97, 25] width 24 height 9
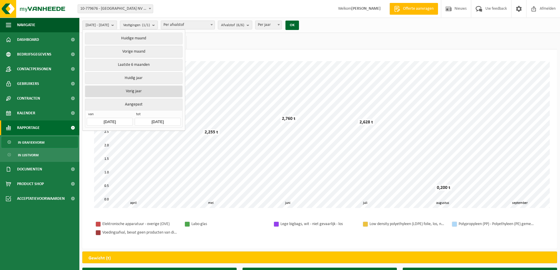
click at [131, 91] on button "Vorig jaar" at bounding box center [133, 91] width 97 height 12
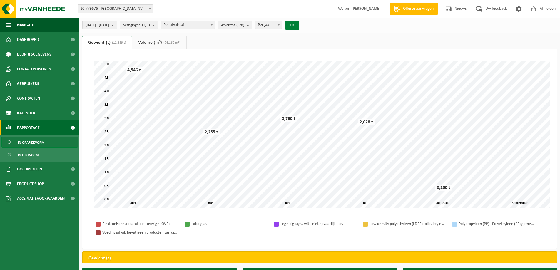
click at [299, 24] on button "OK" at bounding box center [292, 25] width 14 height 9
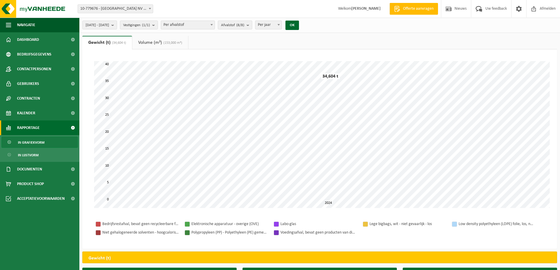
click at [167, 42] on span "(153,000 m³)" at bounding box center [172, 43] width 20 height 4
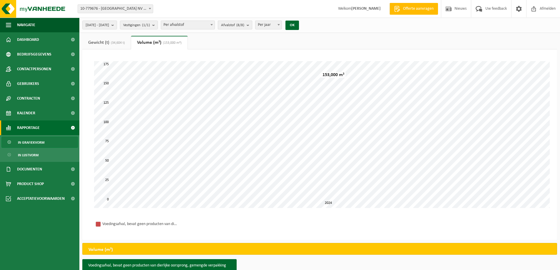
click at [252, 26] on b "submit" at bounding box center [248, 25] width 5 height 8
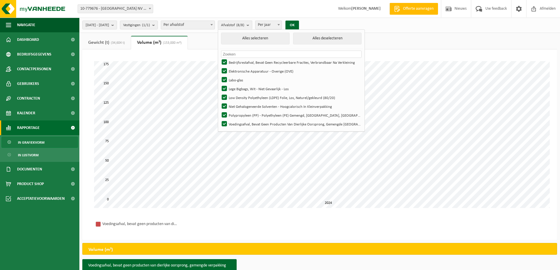
click at [214, 26] on span at bounding box center [212, 25] width 6 height 8
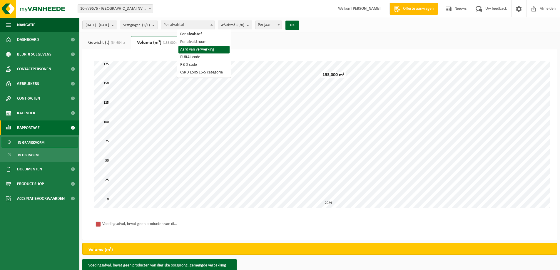
select select "3"
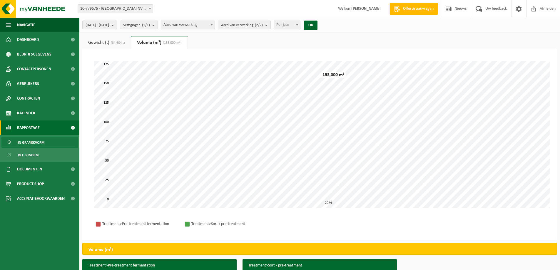
click at [150, 8] on span at bounding box center [150, 9] width 6 height 8
select select "174"
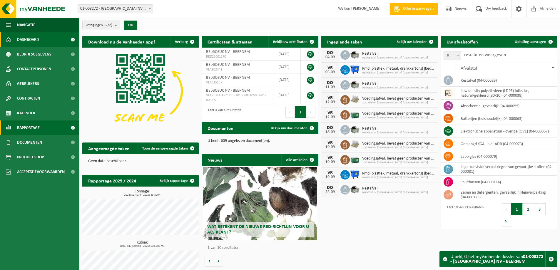
click at [26, 127] on span "Rapportage" at bounding box center [28, 127] width 23 height 15
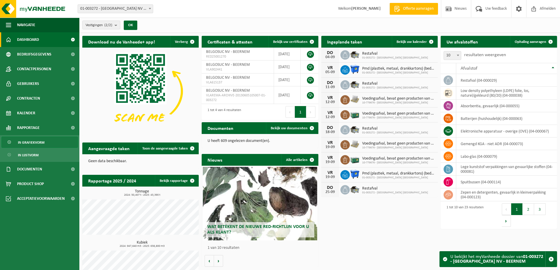
click at [31, 142] on span "In grafiekvorm" at bounding box center [31, 142] width 26 height 11
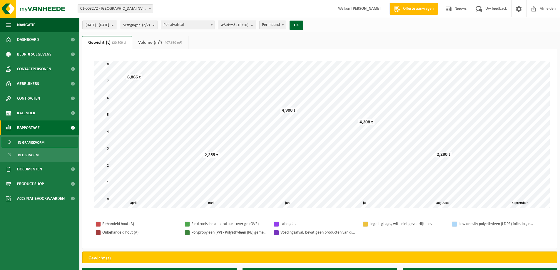
click at [117, 24] on button "[DATE] - [DATE]" at bounding box center [99, 25] width 35 height 9
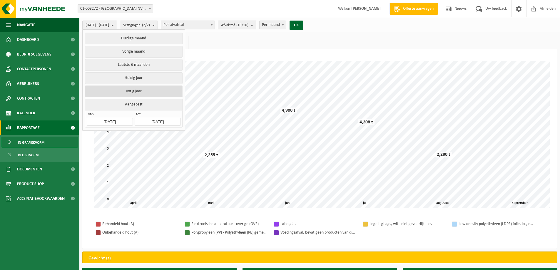
click at [138, 93] on button "Vorig jaar" at bounding box center [133, 91] width 97 height 12
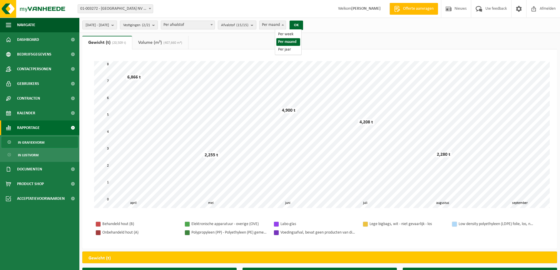
click at [286, 24] on span at bounding box center [283, 25] width 6 height 8
select select "3"
click at [303, 22] on button "OK" at bounding box center [296, 25] width 14 height 9
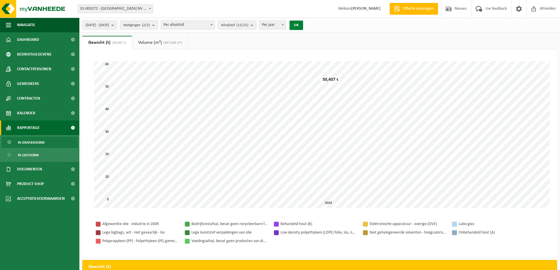
click at [303, 26] on button "OK" at bounding box center [296, 25] width 14 height 9
click at [213, 25] on b at bounding box center [211, 24] width 2 height 1
select select "3"
